Goal: Navigation & Orientation: Find specific page/section

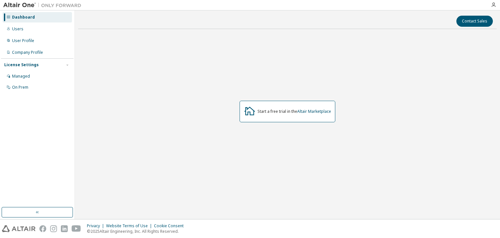
click at [290, 109] on div "Start a free trial in the Altair Marketplace" at bounding box center [294, 111] width 74 height 5
click at [50, 16] on div "Dashboard" at bounding box center [37, 17] width 69 height 10
click at [19, 14] on div "Dashboard" at bounding box center [37, 17] width 69 height 10
click at [29, 14] on div "Dashboard" at bounding box center [37, 17] width 69 height 10
